Goal: Task Accomplishment & Management: Use online tool/utility

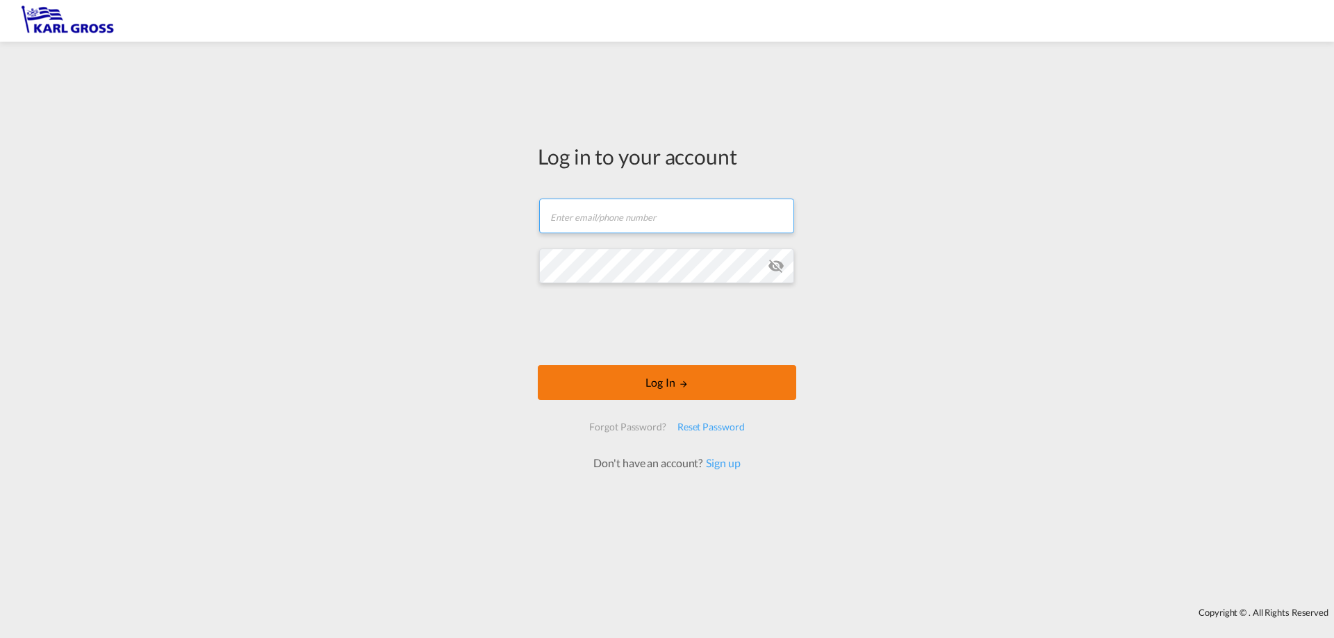
type input "[PERSON_NAME][EMAIL_ADDRESS][DOMAIN_NAME]"
click at [702, 383] on button "Log In" at bounding box center [667, 382] width 258 height 35
